Goal: Navigation & Orientation: Go to known website

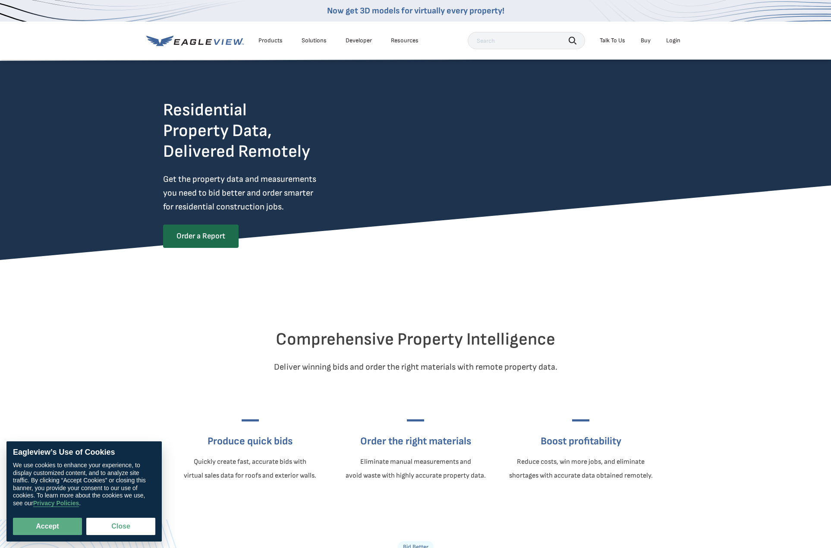
click at [679, 42] on div "Login" at bounding box center [674, 41] width 14 height 8
click at [673, 40] on div "Login" at bounding box center [674, 41] width 14 height 8
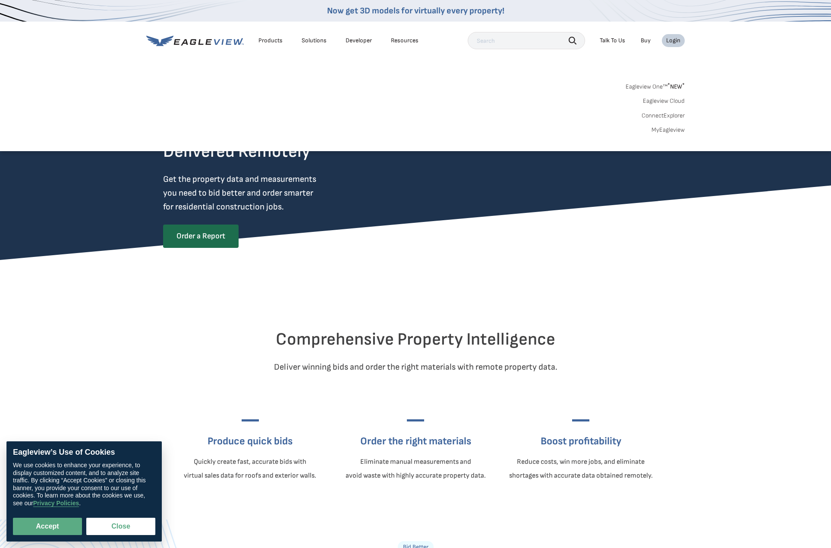
click at [667, 85] on link "Eagleview One™ * NEW *" at bounding box center [655, 85] width 59 height 10
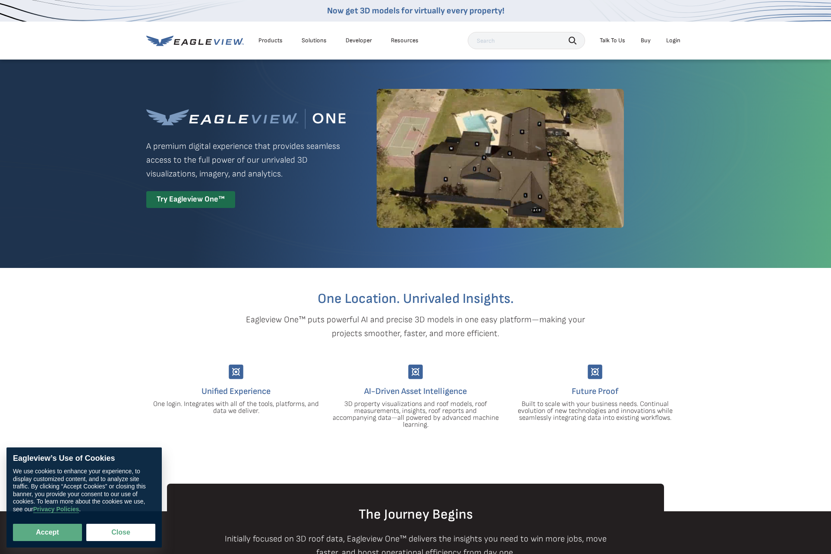
click at [673, 38] on div "Login" at bounding box center [674, 41] width 14 height 8
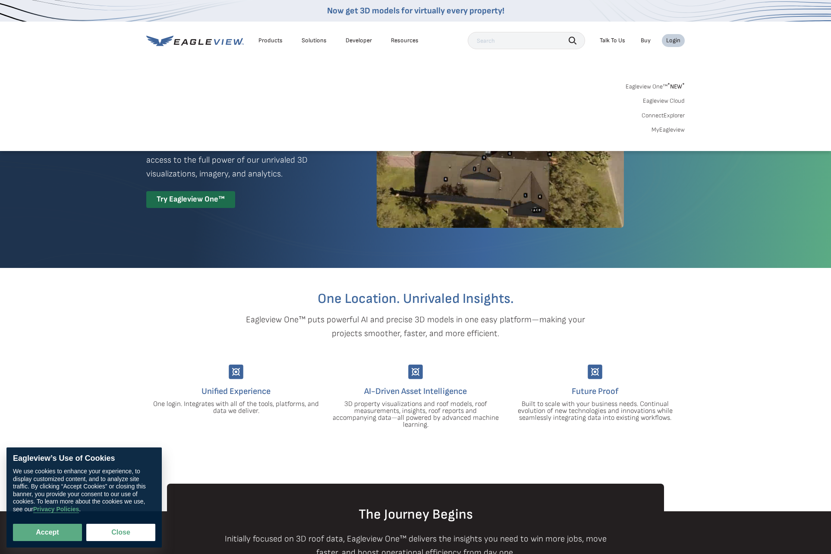
click at [663, 133] on link "MyEagleview" at bounding box center [668, 130] width 33 height 8
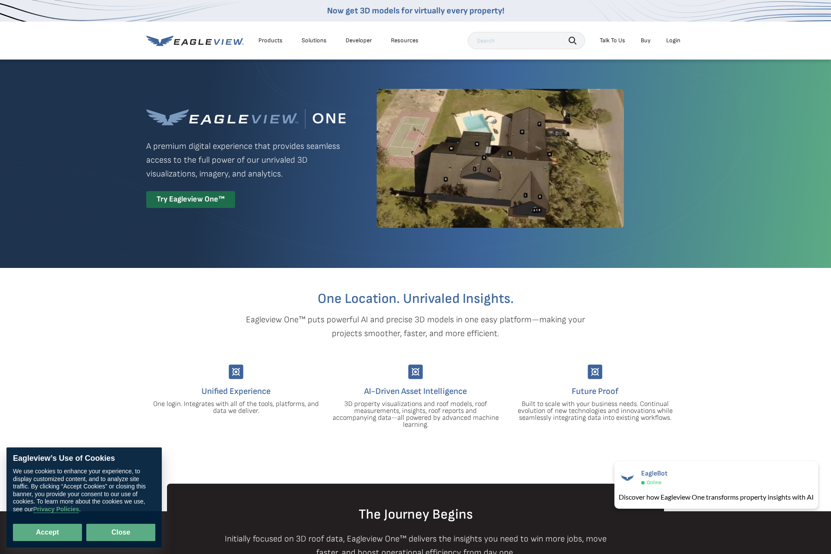
click at [111, 535] on button "Close" at bounding box center [120, 532] width 69 height 17
